Goal: Task Accomplishment & Management: Manage account settings

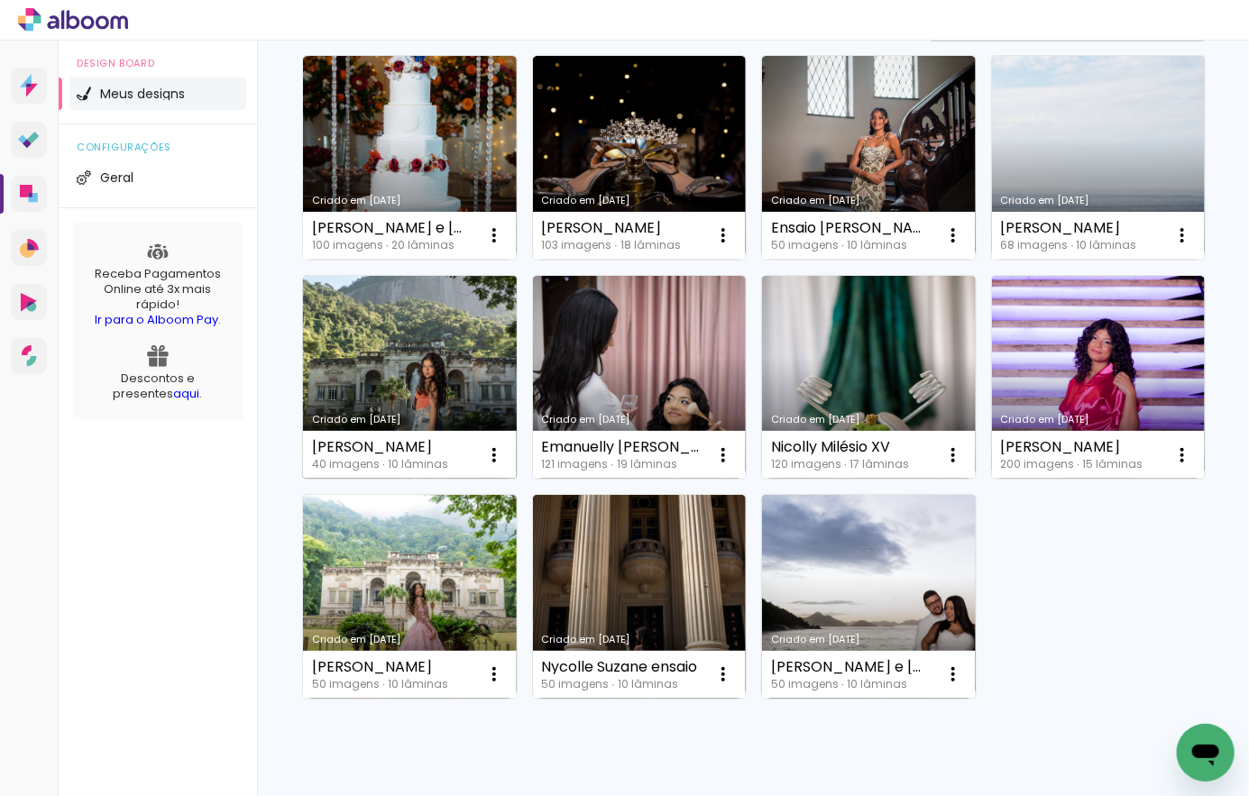
scroll to position [180, 0]
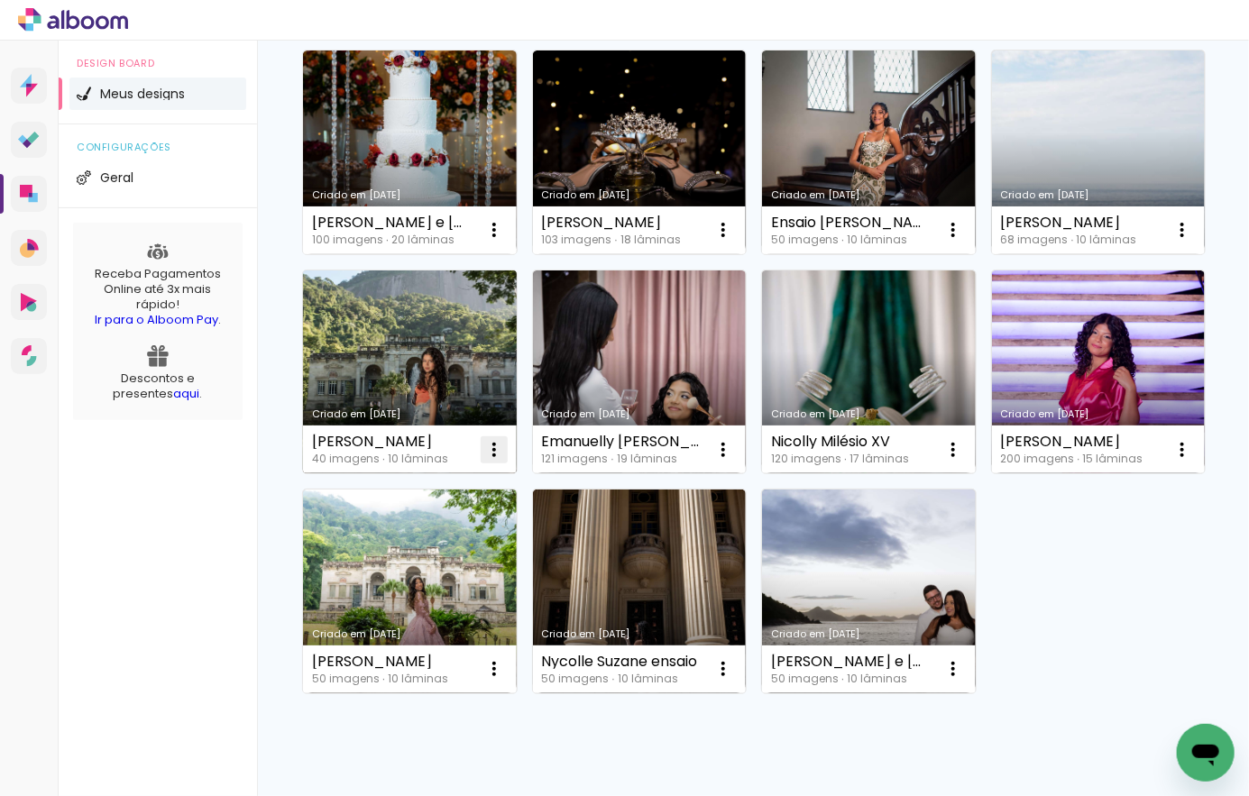
click at [505, 241] on iron-icon at bounding box center [494, 230] width 22 height 22
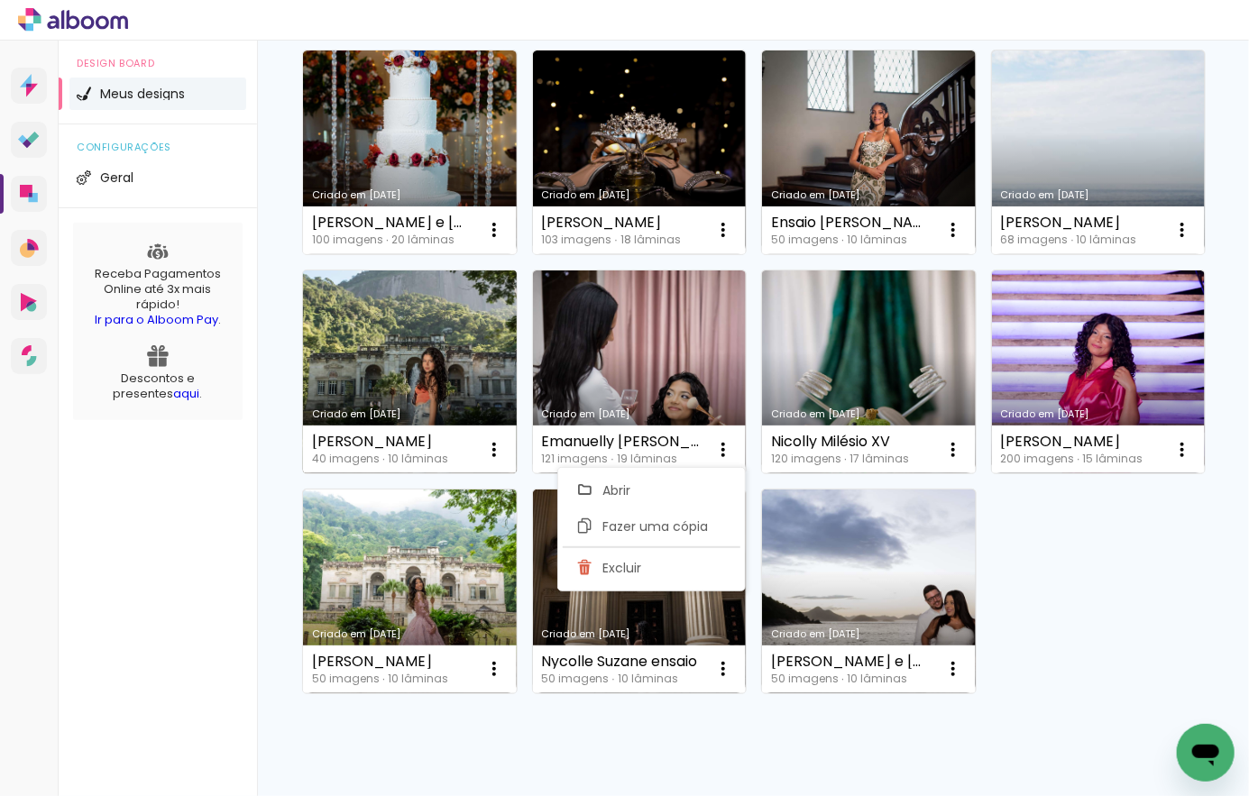
click at [517, 345] on link "Criado em [DATE]" at bounding box center [410, 373] width 214 height 204
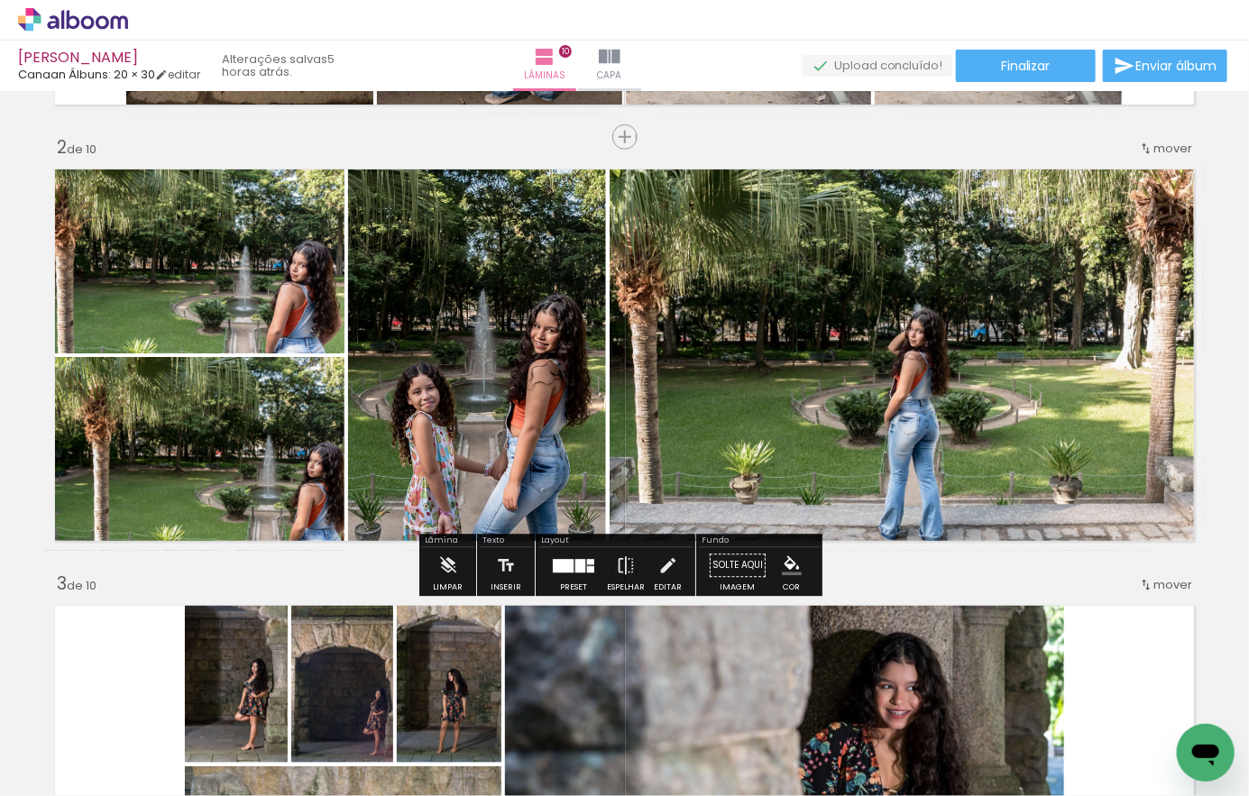
scroll to position [451, 0]
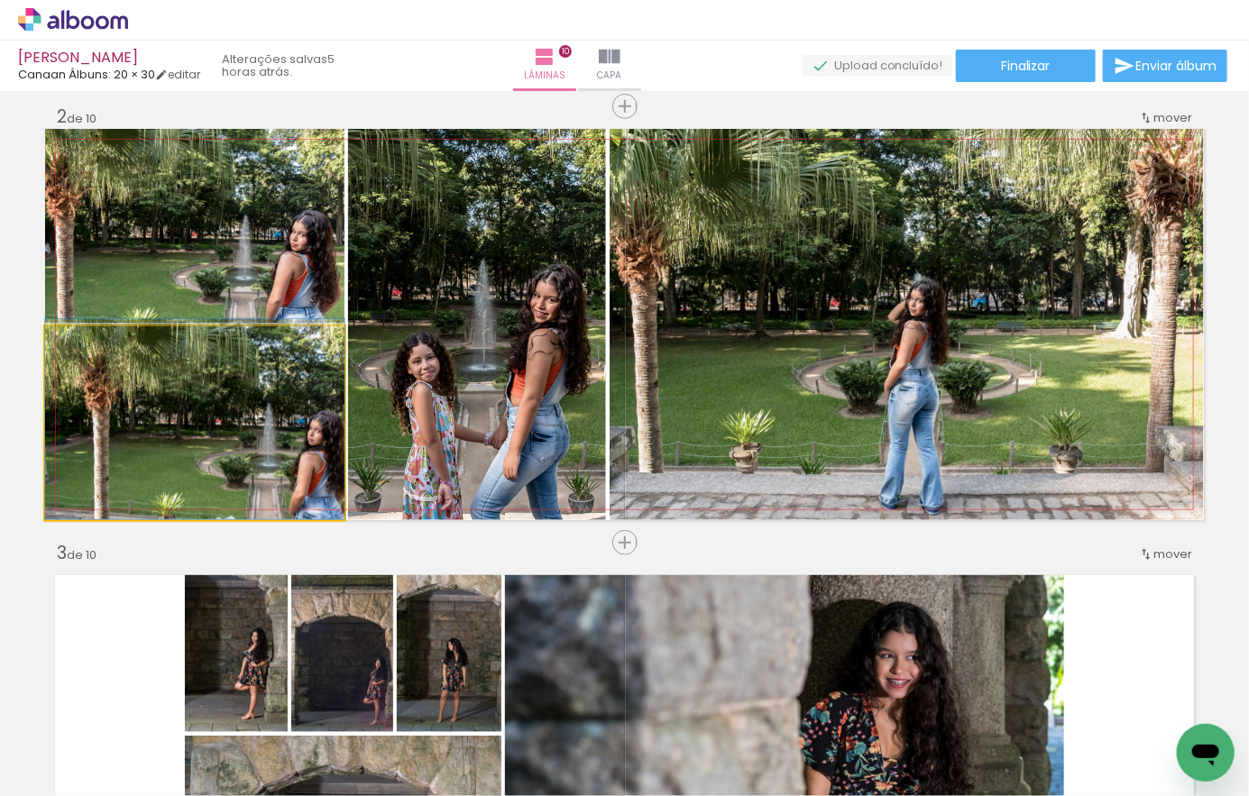
drag, startPoint x: 281, startPoint y: 460, endPoint x: 244, endPoint y: 437, distance: 44.6
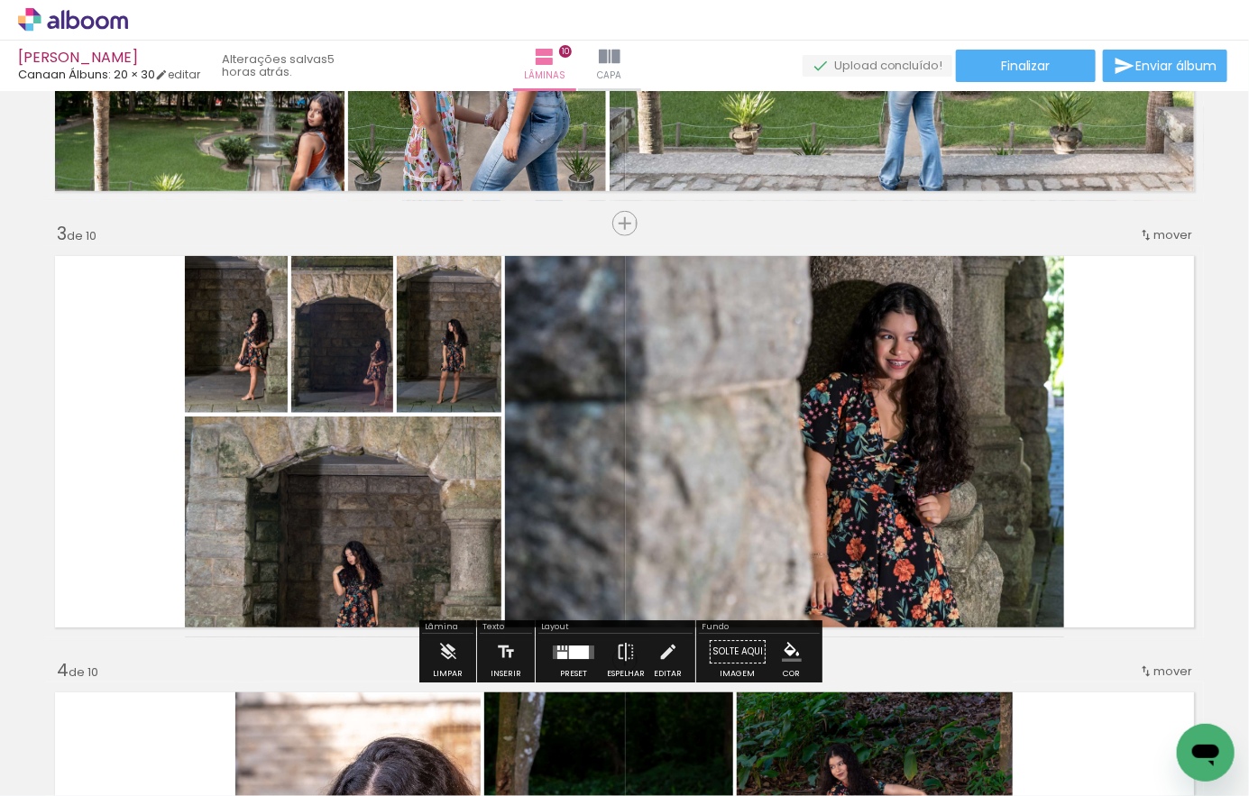
scroll to position [812, 0]
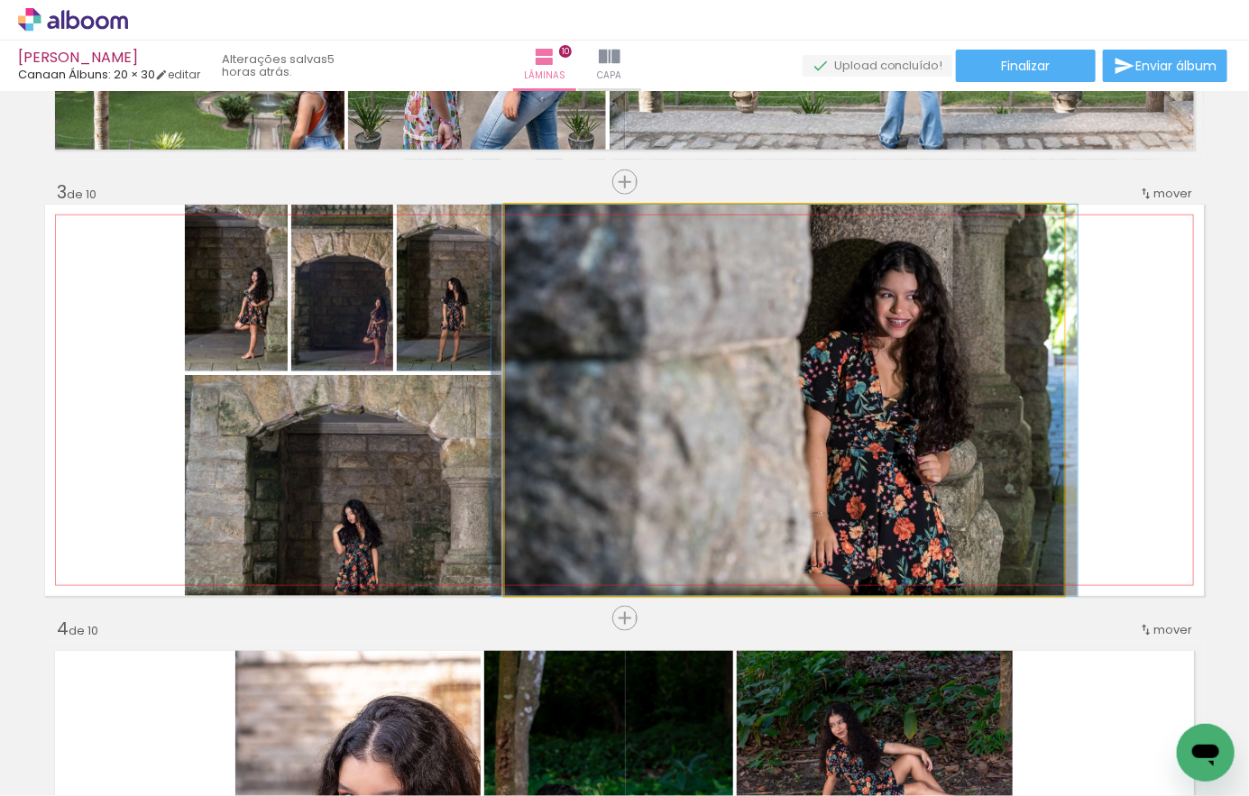
click at [597, 447] on quentale-photo at bounding box center [784, 400] width 559 height 391
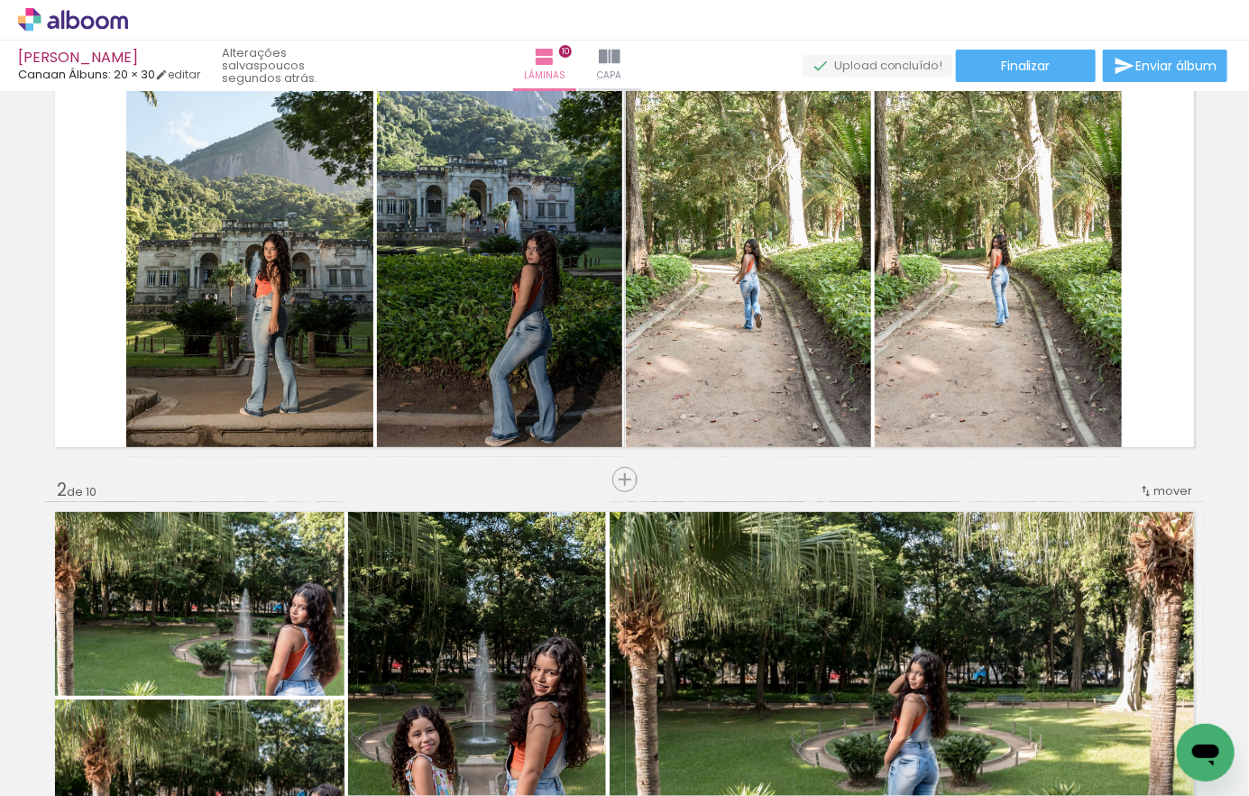
scroll to position [0, 0]
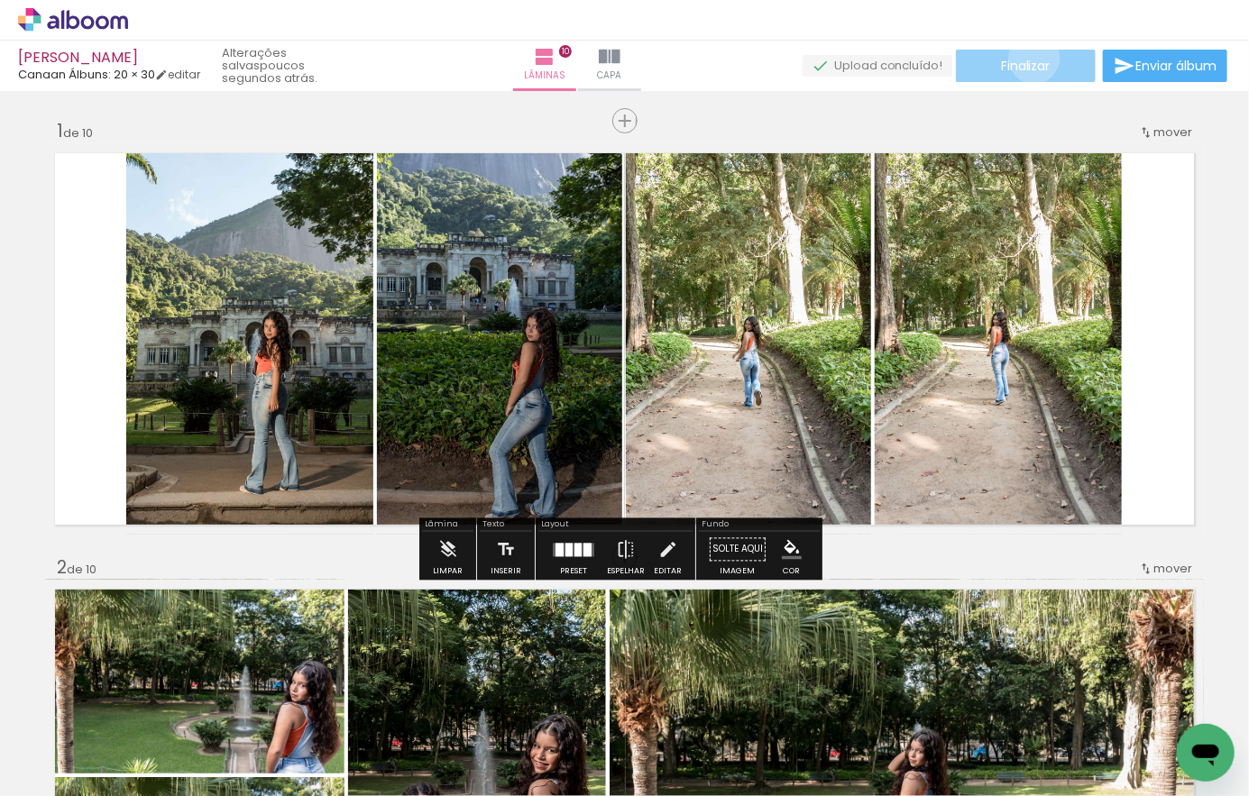
click at [1028, 60] on span "Finalizar" at bounding box center [1026, 66] width 50 height 13
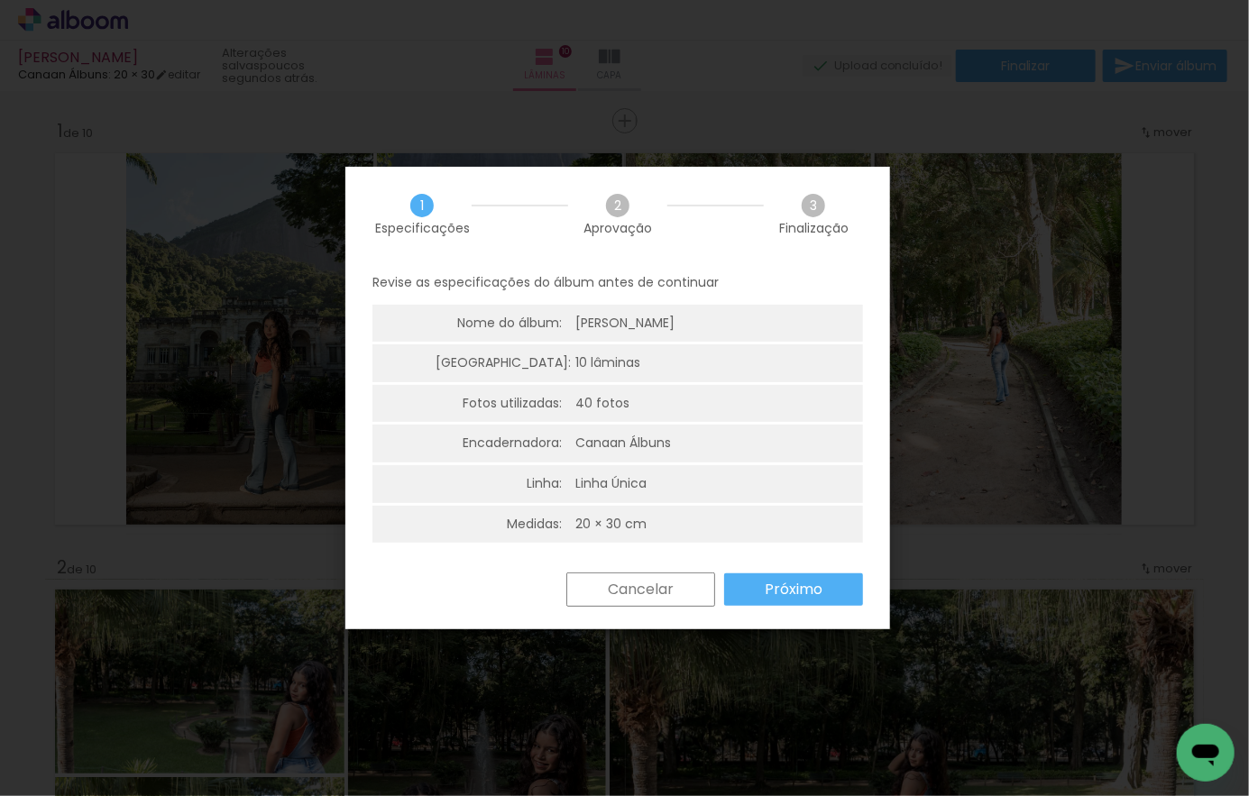
click at [0, 0] on slot "Próximo" at bounding box center [0, 0] width 0 height 0
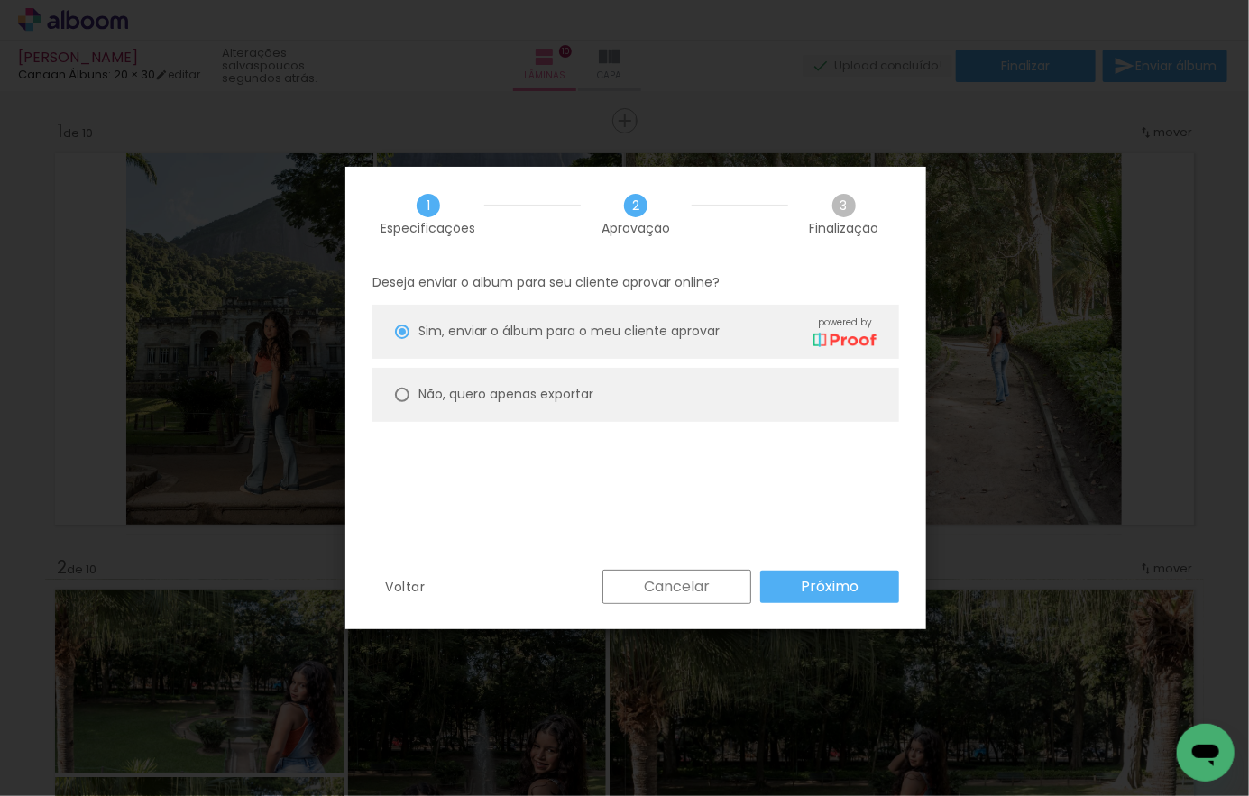
click at [684, 395] on paper-radio-button "Não, quero apenas exportar" at bounding box center [636, 395] width 527 height 54
type paper-radio-button "on"
click at [0, 0] on slot "Próximo" at bounding box center [0, 0] width 0 height 0
type input "Alta, 300 DPI"
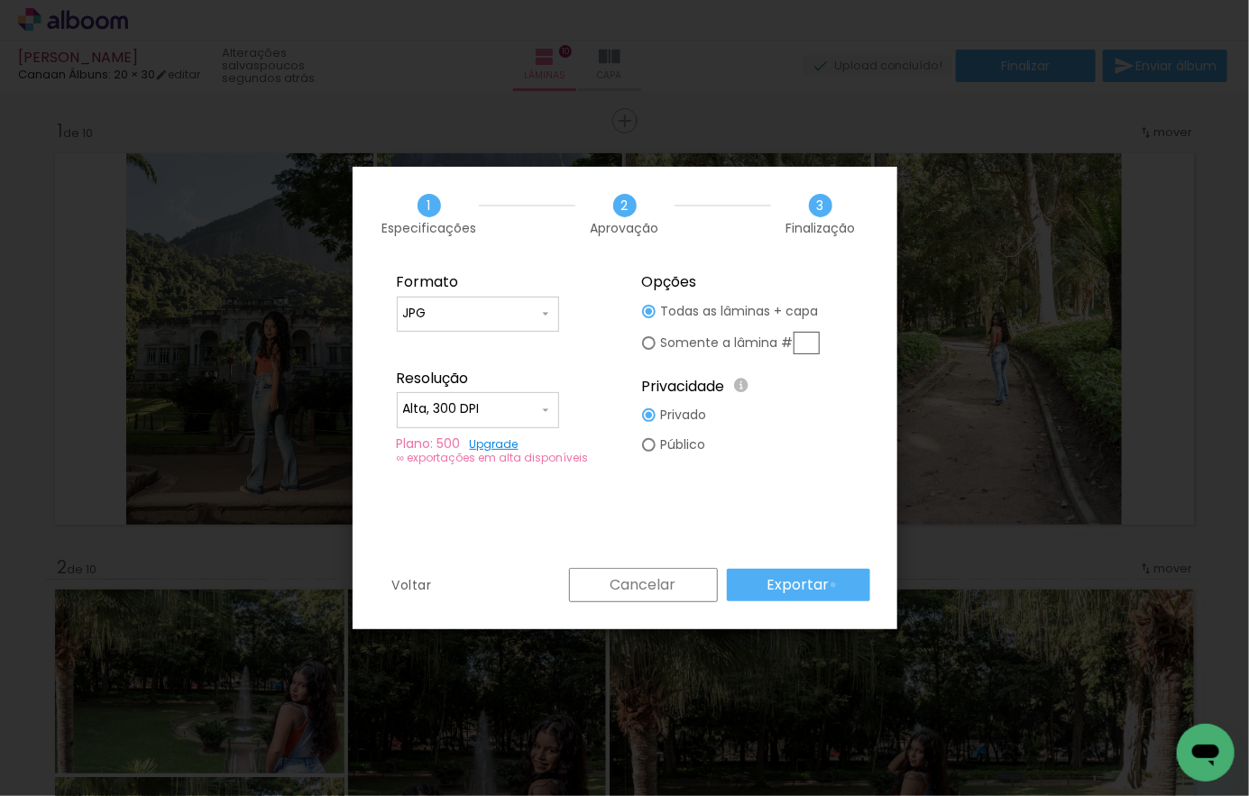
click at [836, 585] on paper-button "Exportar" at bounding box center [798, 585] width 143 height 32
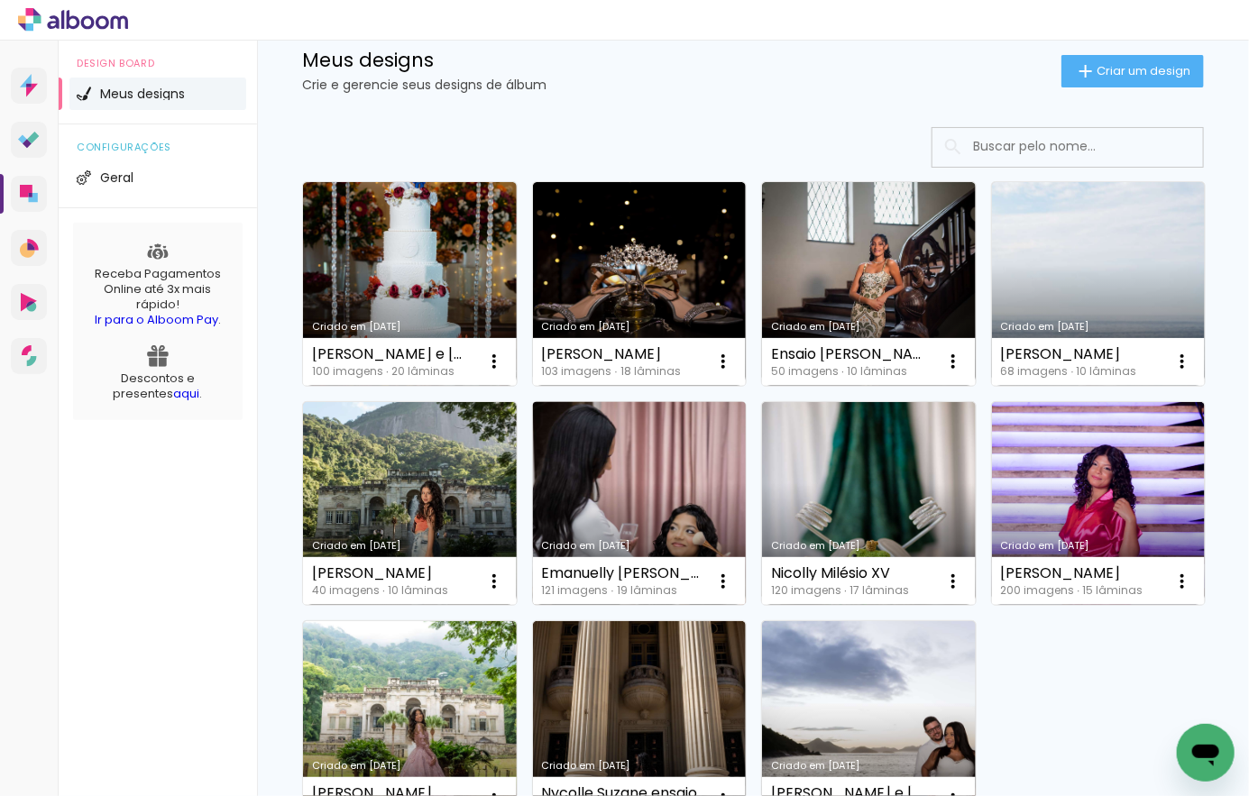
scroll to position [90, 0]
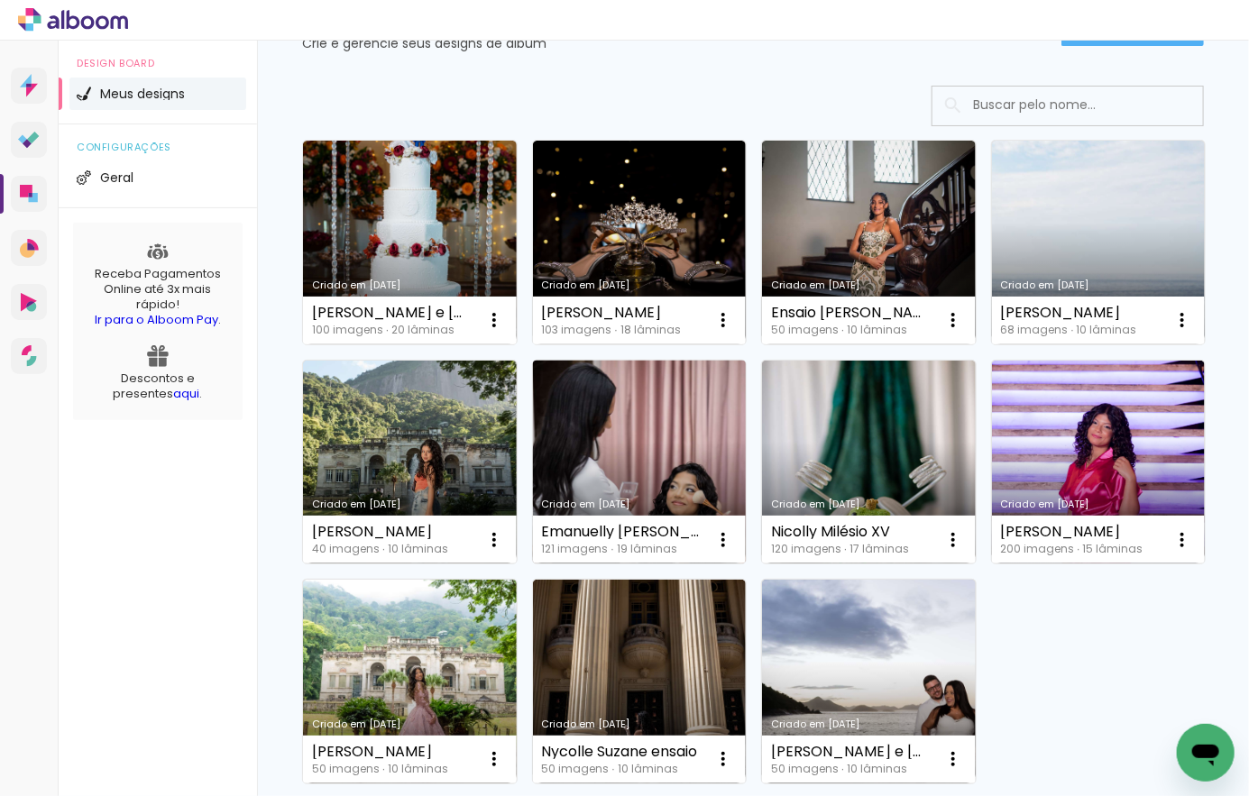
click at [747, 444] on link "Criado em [DATE]" at bounding box center [640, 463] width 214 height 204
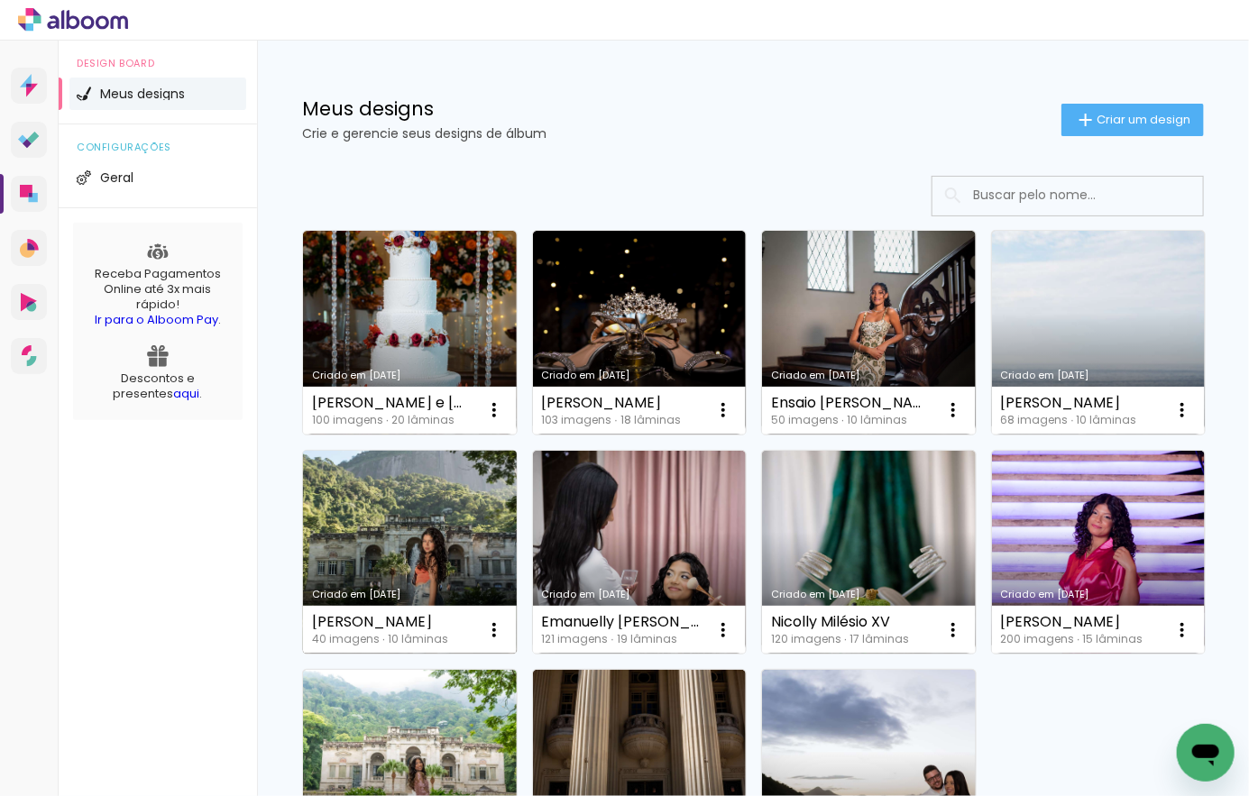
click at [517, 548] on link "Criado em [DATE]" at bounding box center [410, 553] width 214 height 204
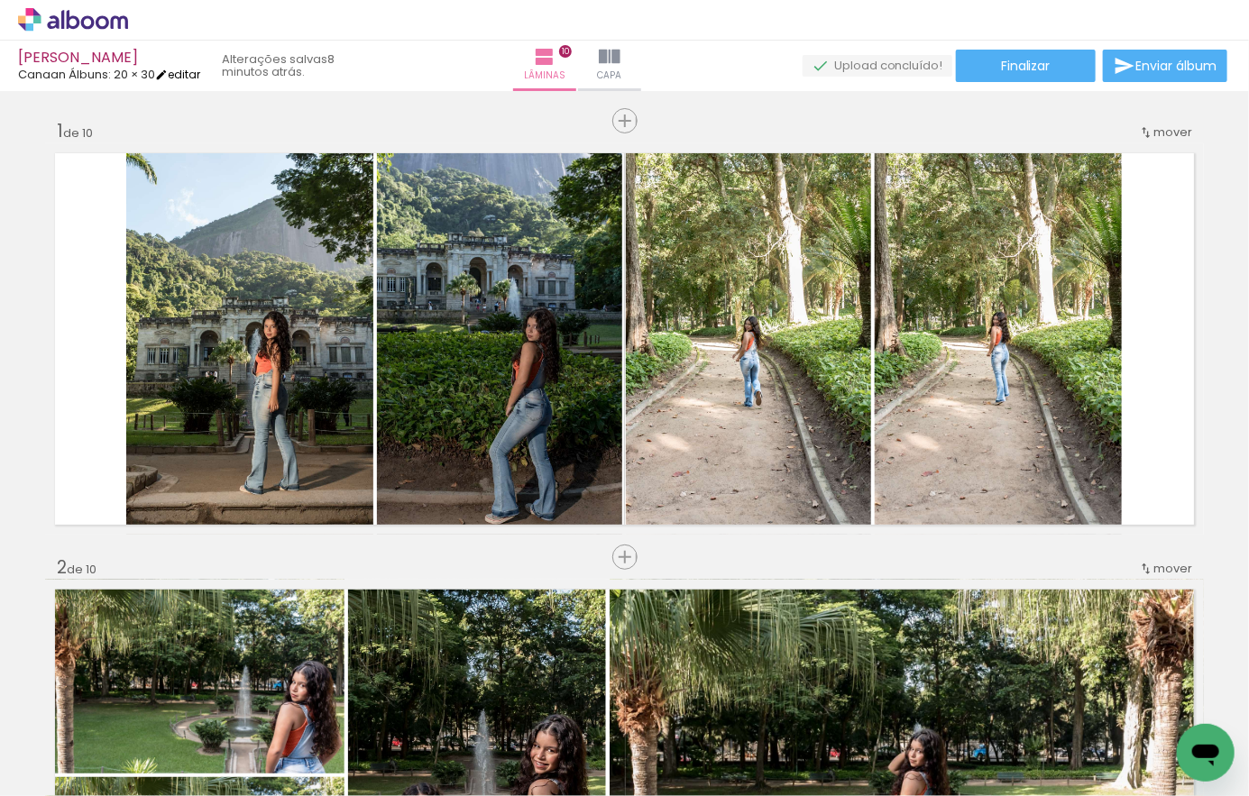
click at [168, 75] on iron-icon at bounding box center [161, 75] width 13 height 13
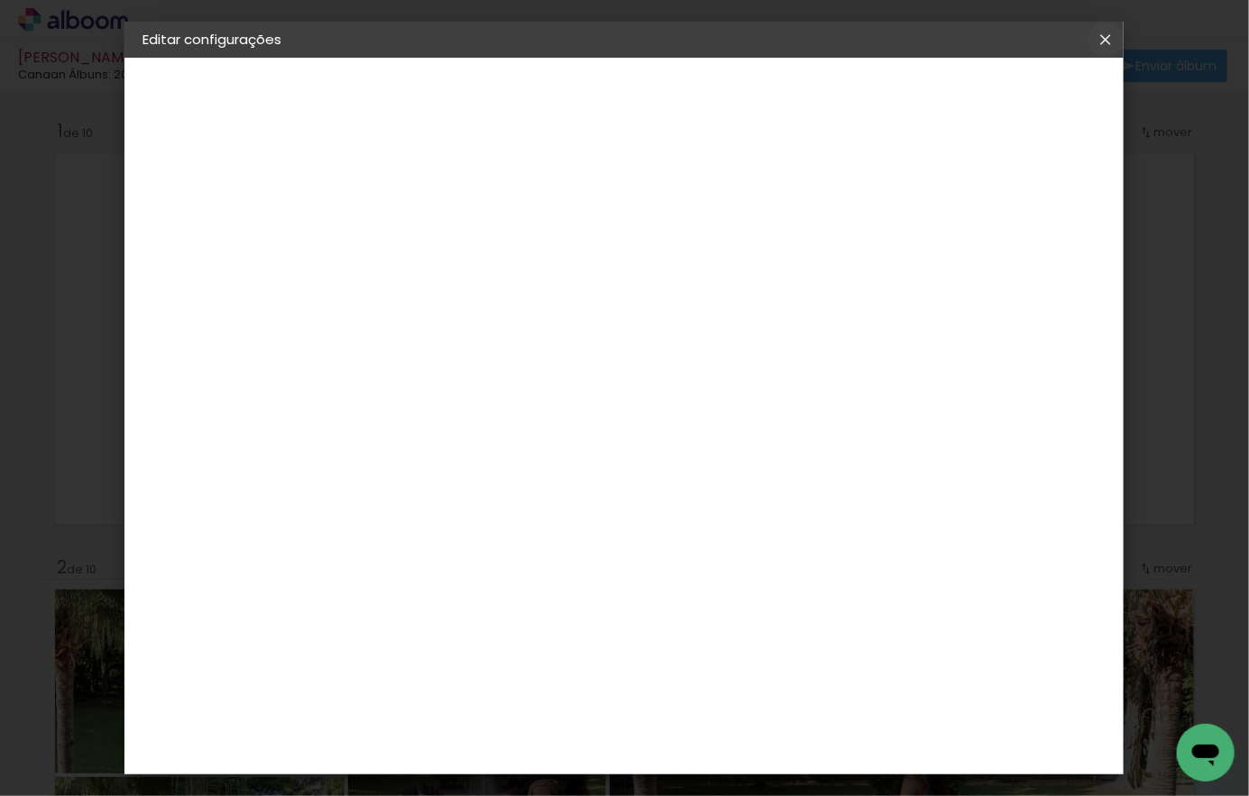
click at [1100, 31] on iron-icon at bounding box center [1106, 40] width 22 height 18
click at [1003, 78] on header "Revisão Verifique as configurações do seu álbum. Voltar Salvar configurações" at bounding box center [698, 104] width 679 height 93
click at [993, 89] on span "Salvar configurações" at bounding box center [926, 95] width 133 height 13
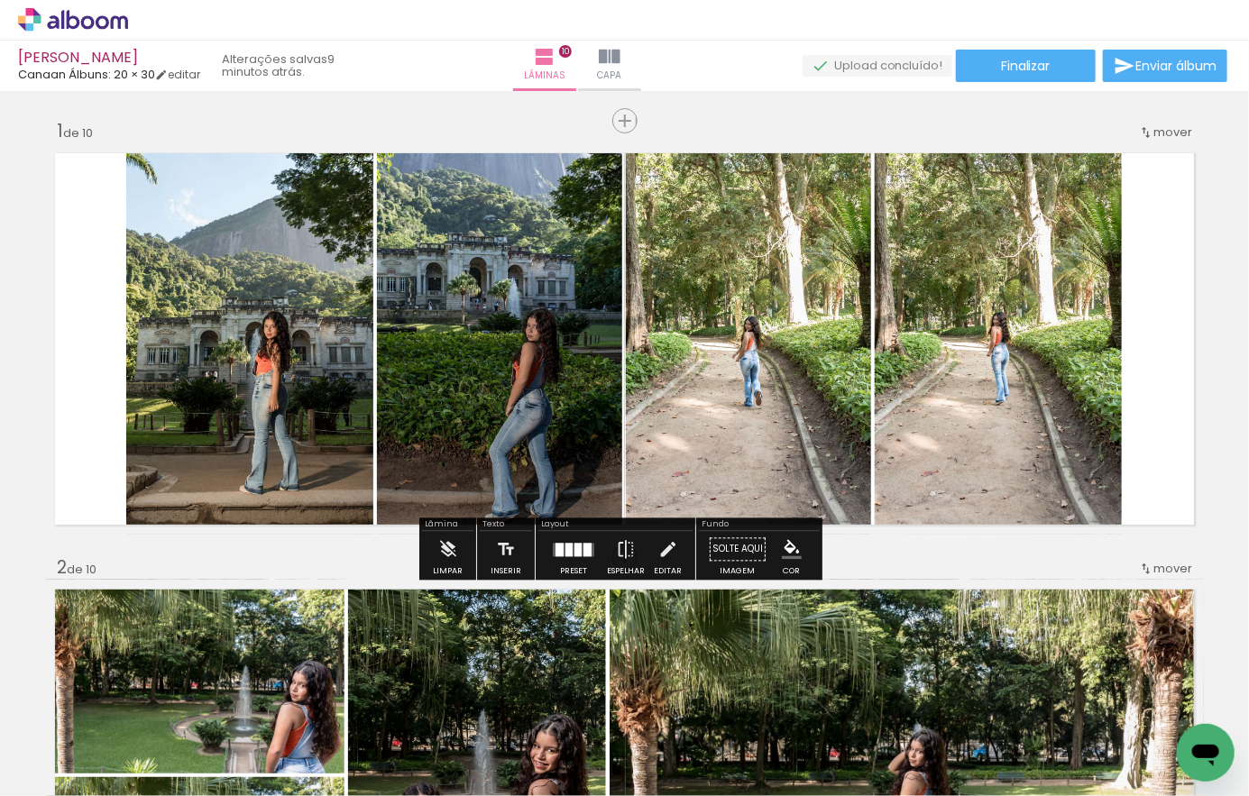
click at [86, 15] on icon at bounding box center [88, 22] width 14 height 14
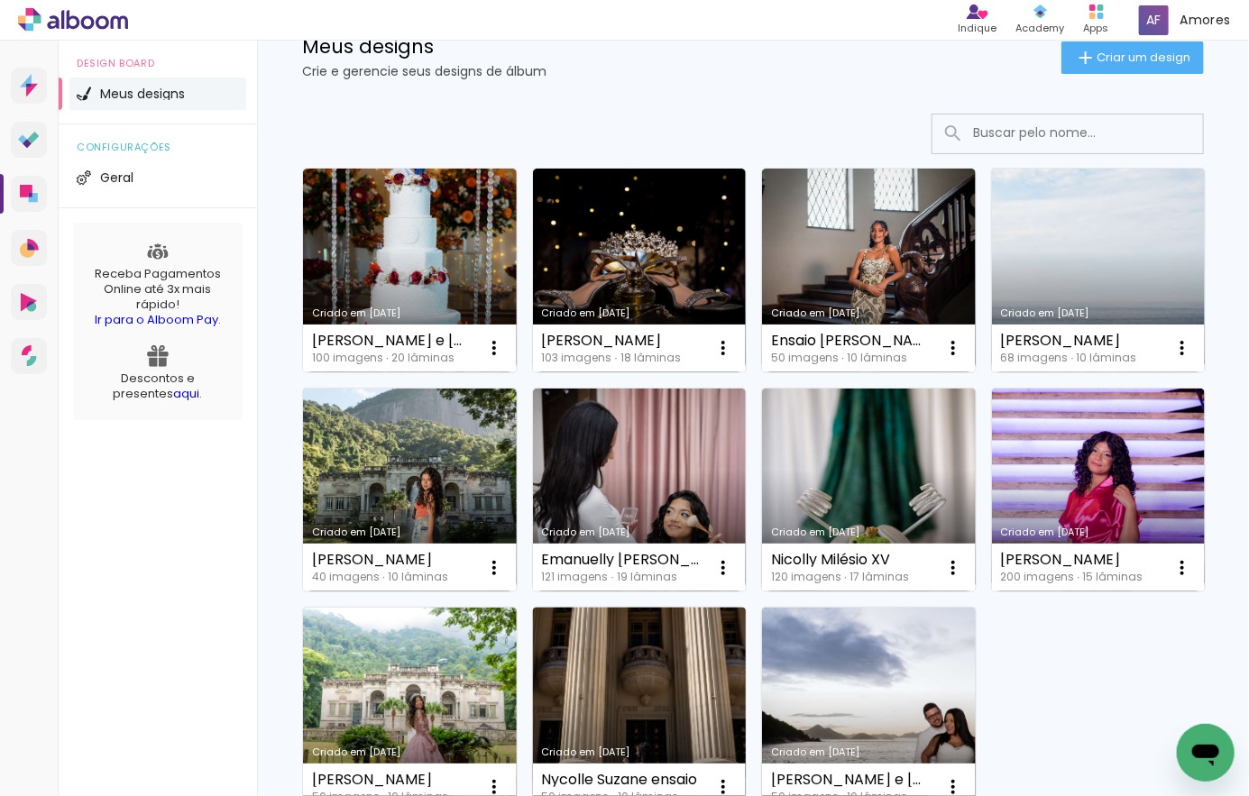
scroll to position [105, 0]
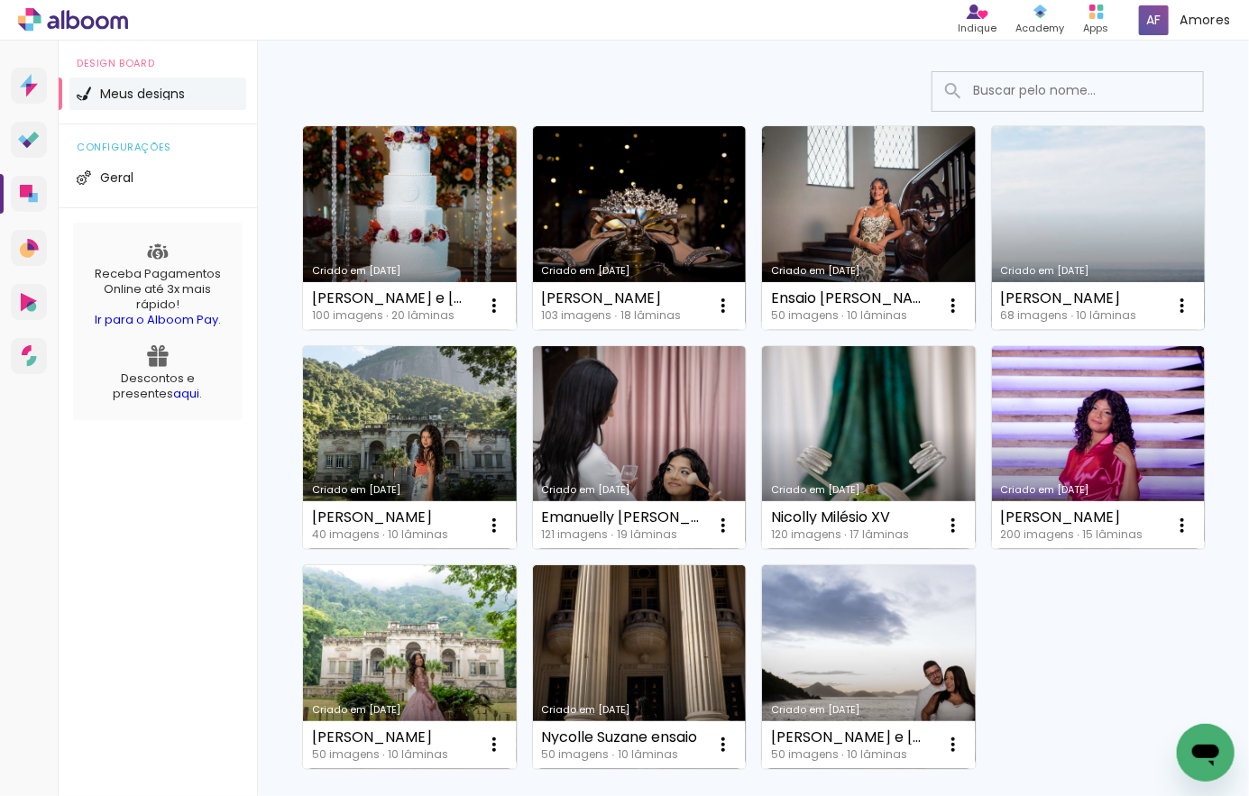
click at [992, 330] on link "Criado em [DATE]" at bounding box center [1099, 228] width 214 height 204
